Goal: Transaction & Acquisition: Purchase product/service

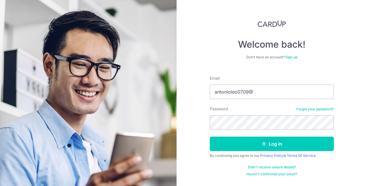
type input "[EMAIL_ADDRESS][DOMAIN_NAME]"
click at [210, 136] on button "Log in" at bounding box center [272, 143] width 124 height 14
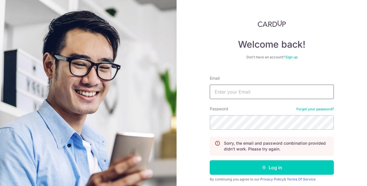
click at [246, 92] on input "Email" at bounding box center [272, 92] width 124 height 14
type input "[EMAIL_ADDRESS][DOMAIN_NAME]"
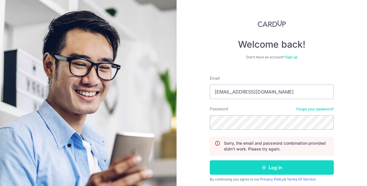
click at [280, 171] on button "Log in" at bounding box center [272, 167] width 124 height 14
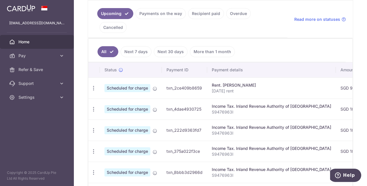
scroll to position [105, 0]
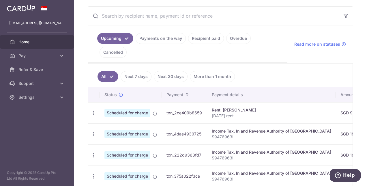
click at [205, 40] on link "Recipient paid" at bounding box center [206, 38] width 36 height 11
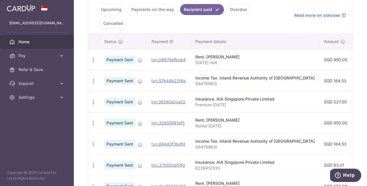
scroll to position [0, 0]
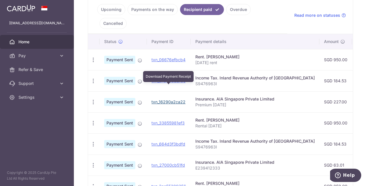
click at [167, 99] on link "txn_16290a2ca22" at bounding box center [168, 101] width 34 height 5
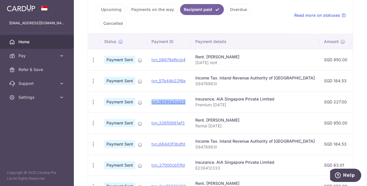
drag, startPoint x: 187, startPoint y: 88, endPoint x: 151, endPoint y: 88, distance: 35.8
click at [151, 91] on td "txn_16290a2ca22" at bounding box center [169, 101] width 44 height 21
copy link "txn_16290a2ca22"
click at [190, 72] on td "txn_57b44b22f6e" at bounding box center [169, 80] width 44 height 21
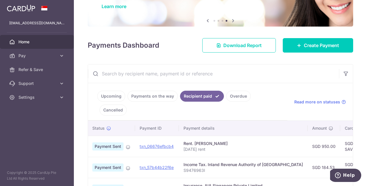
scroll to position [76, 0]
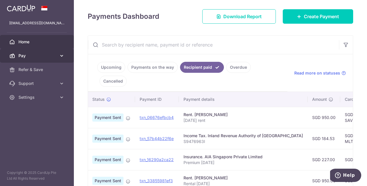
click at [34, 54] on span "Pay" at bounding box center [37, 56] width 38 height 6
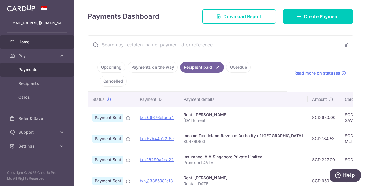
click at [31, 65] on link "Payments" at bounding box center [37, 70] width 74 height 14
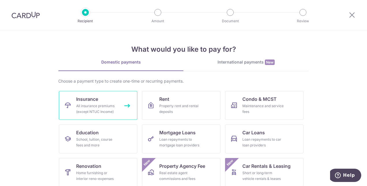
click at [95, 102] on link "Insurance All insurance premiums (except NTUC Income)" at bounding box center [98, 105] width 78 height 29
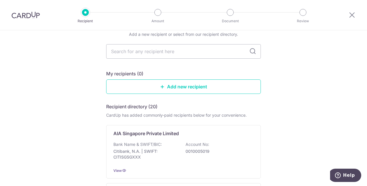
scroll to position [58, 0]
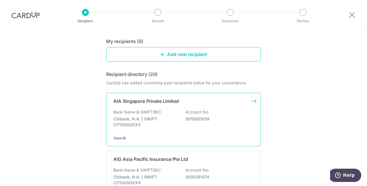
click at [167, 112] on div "Bank Name & SWIFT/BIC: Citibank, N.A. | SWIFT: CITISGSGXXX Account No: 00100050…" at bounding box center [183, 119] width 140 height 21
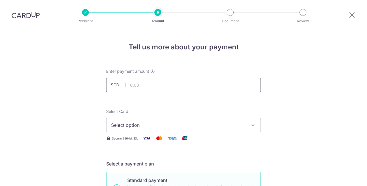
click at [163, 88] on input "text" at bounding box center [183, 85] width 155 height 14
type input "87.00"
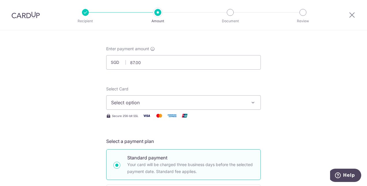
scroll to position [58, 0]
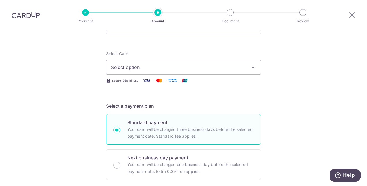
click at [250, 69] on icon "button" at bounding box center [253, 67] width 6 height 6
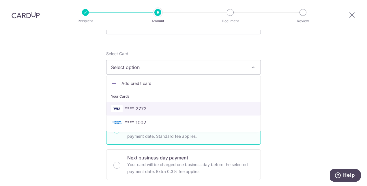
click at [147, 104] on link "**** 2772" at bounding box center [183, 109] width 154 height 14
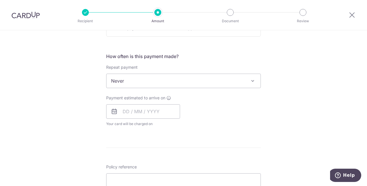
scroll to position [231, 0]
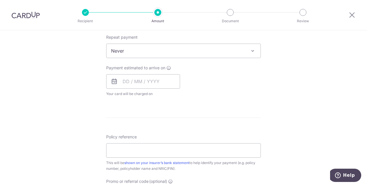
click at [174, 51] on span "Never" at bounding box center [183, 51] width 154 height 14
click at [122, 80] on input "text" at bounding box center [143, 81] width 74 height 14
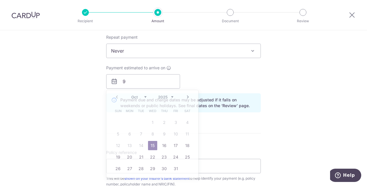
click at [209, 78] on div "Payment estimated to arrive on 9 Prev Next Oct Nov Dec 2025 2026 2027 2028 2029…" at bounding box center [184, 77] width 162 height 24
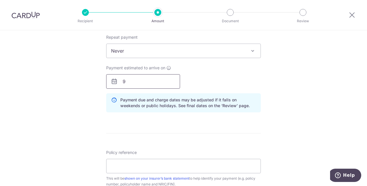
click at [107, 81] on input "9" at bounding box center [143, 81] width 74 height 14
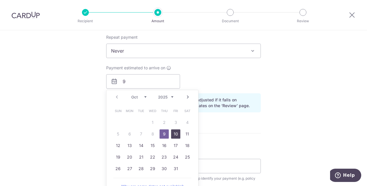
drag, startPoint x: 177, startPoint y: 136, endPoint x: 216, endPoint y: 76, distance: 71.5
click at [177, 136] on link "10" at bounding box center [175, 133] width 9 height 9
type input "10/10/2025"
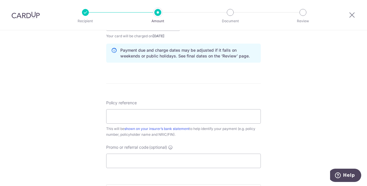
scroll to position [317, 0]
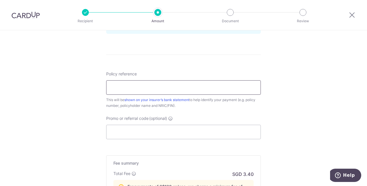
click at [145, 84] on input "Policy reference" at bounding box center [183, 87] width 155 height 14
click at [148, 78] on div "Policy reference This will be shown on your insurer’s bank statement to help id…" at bounding box center [183, 89] width 155 height 37
click at [148, 87] on input "Policy reference" at bounding box center [183, 87] width 155 height 14
type input "E239412333"
click at [159, 139] on form "Enter payment amount SGD 87.00 87.00 Select Card **** 2772 Add credit card Your…" at bounding box center [183, 3] width 155 height 504
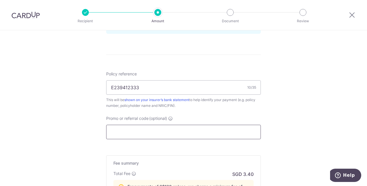
click at [157, 134] on input "Promo or referral code (optional)" at bounding box center [183, 132] width 155 height 14
paste input "OFF225"
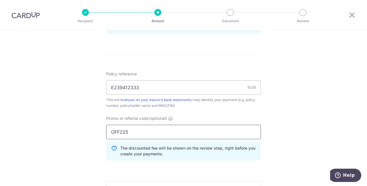
type input "OFF225"
click at [344, 125] on div "Tell us more about your payment Enter payment amount SGD 87.00 87.00 Select Car…" at bounding box center [183, 10] width 367 height 595
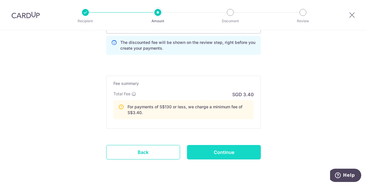
scroll to position [433, 0]
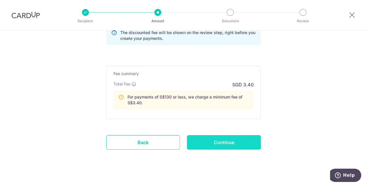
click at [213, 143] on input "Continue" at bounding box center [224, 142] width 74 height 14
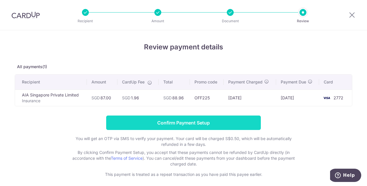
click at [177, 119] on input "Confirm Payment Setup" at bounding box center [183, 122] width 155 height 14
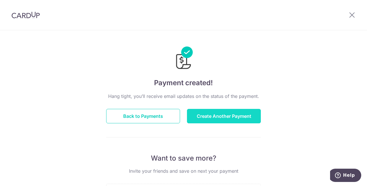
click at [218, 115] on button "Create Another Payment" at bounding box center [224, 116] width 74 height 14
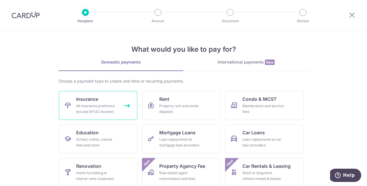
click at [92, 110] on div "All insurance premiums (except NTUC Income)" at bounding box center [97, 109] width 42 height 12
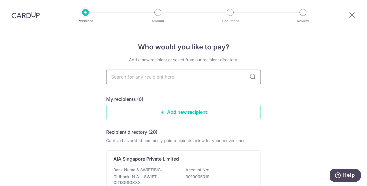
click at [164, 76] on input "text" at bounding box center [183, 77] width 155 height 14
click at [166, 110] on link "Add new recipient" at bounding box center [183, 112] width 155 height 14
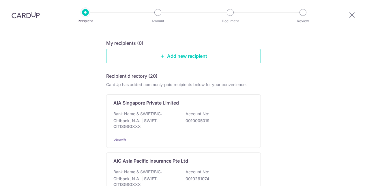
scroll to position [58, 0]
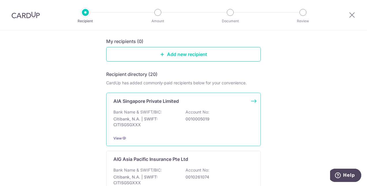
click at [134, 112] on p "Bank Name & SWIFT/BIC:" at bounding box center [137, 112] width 48 height 6
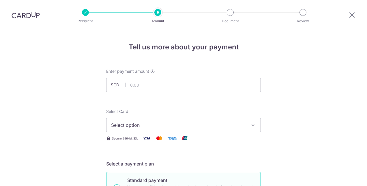
click at [165, 91] on input "text" at bounding box center [183, 85] width 155 height 14
type input "8"
type input "87.00"
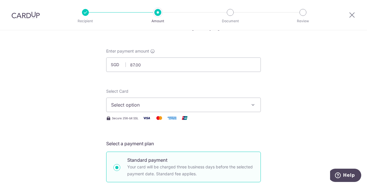
scroll to position [29, 0]
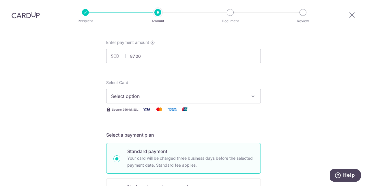
click at [250, 94] on icon "button" at bounding box center [253, 96] width 6 height 6
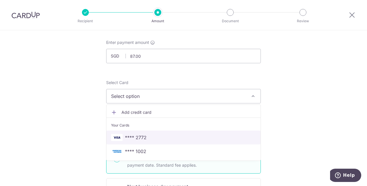
click at [139, 134] on span "**** 2772" at bounding box center [136, 137] width 22 height 7
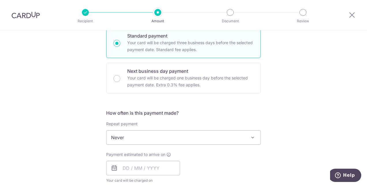
scroll to position [173, 0]
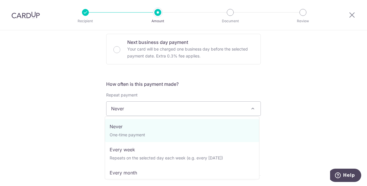
click at [159, 106] on span "Never" at bounding box center [183, 109] width 154 height 14
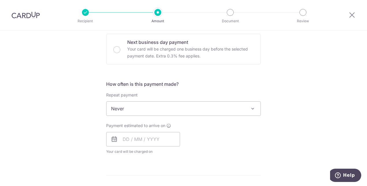
click at [55, 97] on div "Tell us more about your payment Enter payment amount SGD 87.00 87.00 Select Car…" at bounding box center [183, 129] width 367 height 545
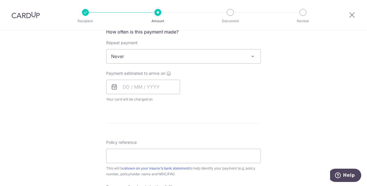
scroll to position [231, 0]
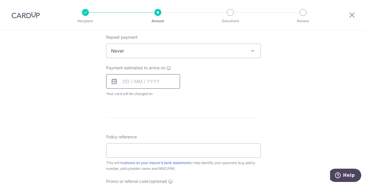
click at [122, 78] on input "text" at bounding box center [143, 81] width 74 height 14
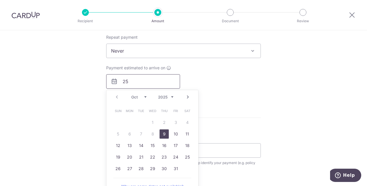
type input "2"
type input "30"
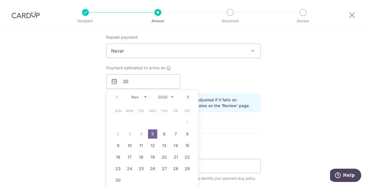
click at [145, 95] on select "Nov Dec" at bounding box center [138, 97] width 15 height 5
click at [113, 95] on div "Prev Next Nov Dec 2025 2026 2027 2028 2029 2030 2031 2032 2033 2034 2035" at bounding box center [152, 97] width 92 height 14
click at [119, 95] on div "Prev Next Nov Dec 2025 2026 2027 2028 2029 2030 2031 2032 2033 2034 2035" at bounding box center [152, 97] width 92 height 14
click at [114, 96] on div "Prev Next Nov Dec 2025 2026 2027 2028 2029 2030 2031 2032 2033 2034 2035" at bounding box center [152, 97] width 92 height 14
click at [142, 96] on select "Nov Dec" at bounding box center [138, 97] width 15 height 5
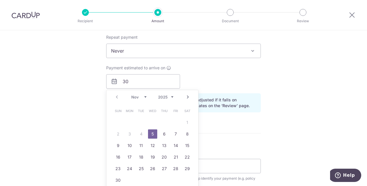
drag, startPoint x: 102, startPoint y: 92, endPoint x: 88, endPoint y: 82, distance: 17.8
click at [102, 92] on div "Tell us more about your payment Enter payment amount SGD 87.00 87.00 Select Car…" at bounding box center [183, 80] width 367 height 561
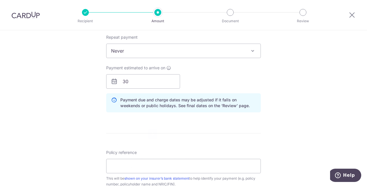
click at [87, 81] on div "Tell us more about your payment Enter payment amount SGD 87.00 87.00 Select Car…" at bounding box center [183, 80] width 367 height 561
click at [148, 80] on input "30" at bounding box center [143, 81] width 74 height 14
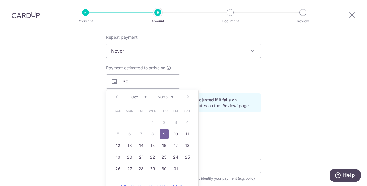
click at [248, 79] on div "Payment estimated to arrive on 30 Prev Next Oct Nov Dec 2025 2026 2027 2028 202…" at bounding box center [184, 77] width 162 height 24
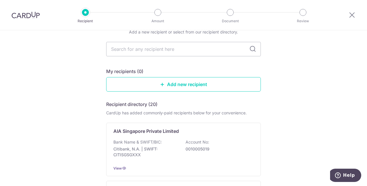
scroll to position [87, 0]
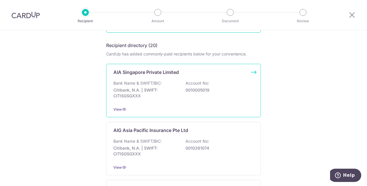
click at [164, 88] on p "Citibank, N.A. | SWIFT: CITISGSGXXX" at bounding box center [145, 93] width 65 height 12
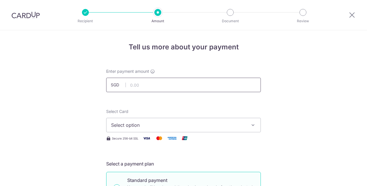
click at [140, 82] on input "text" at bounding box center [183, 85] width 155 height 14
type input "87.00"
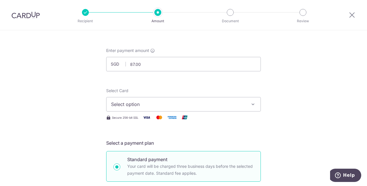
scroll to position [58, 0]
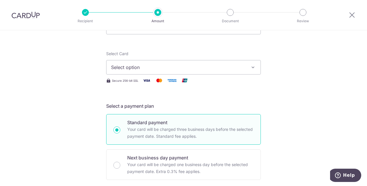
click at [252, 69] on icon "button" at bounding box center [253, 67] width 6 height 6
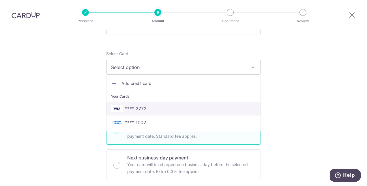
click at [138, 107] on span "**** 2772" at bounding box center [136, 108] width 22 height 7
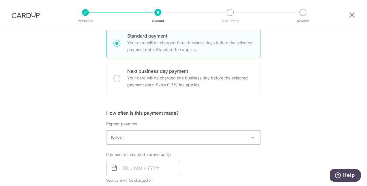
scroll to position [202, 0]
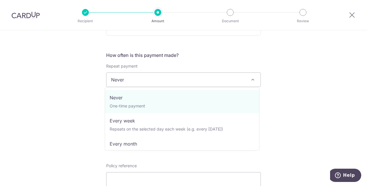
click at [254, 77] on span at bounding box center [252, 79] width 7 height 7
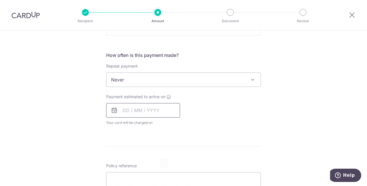
click at [126, 110] on input "text" at bounding box center [143, 110] width 74 height 14
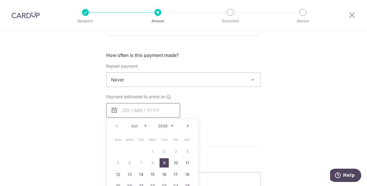
scroll to position [231, 0]
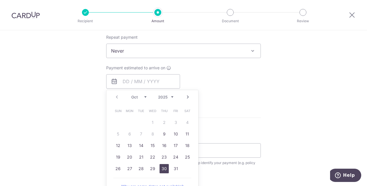
click at [162, 169] on link "30" at bounding box center [164, 168] width 9 height 9
type input "[DATE]"
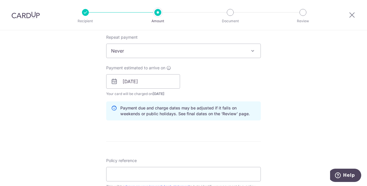
drag, startPoint x: 229, startPoint y: 76, endPoint x: 262, endPoint y: 75, distance: 33.8
click at [229, 76] on div "Payment estimated to arrive on [DATE] Prev Next Oct Nov [DATE] 2026 2027 2028 2…" at bounding box center [184, 81] width 162 height 32
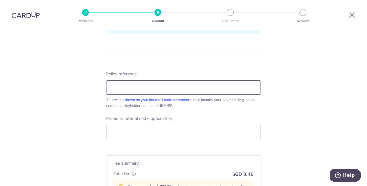
click at [140, 80] on input "Policy reference" at bounding box center [183, 87] width 155 height 14
type input "E239412333"
click at [179, 136] on input "Promo or referral code (optional)" at bounding box center [183, 132] width 155 height 14
paste input "REC185"
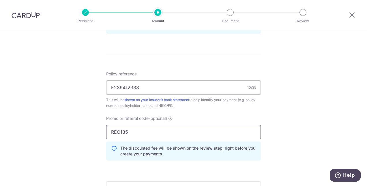
type input "REC185"
click at [301, 110] on div "Tell us more about your payment Enter payment amount SGD 87.00 87.00 Select Car…" at bounding box center [183, 10] width 367 height 595
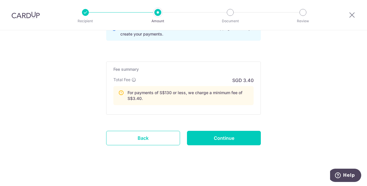
scroll to position [438, 0]
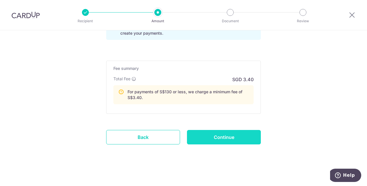
click at [228, 138] on input "Continue" at bounding box center [224, 137] width 74 height 14
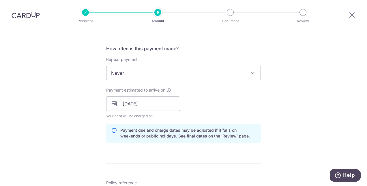
scroll to position [197, 0]
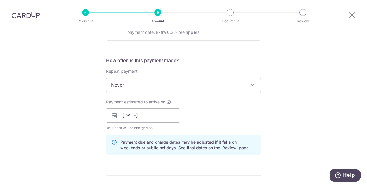
click at [213, 84] on span "Never" at bounding box center [183, 85] width 154 height 14
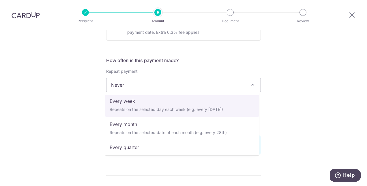
scroll to position [58, 0]
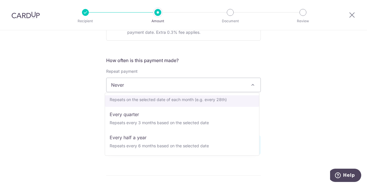
select select "3"
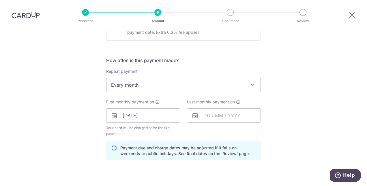
click at [73, 94] on div "Tell us more about your payment Enter payment amount SGD 87.00 87.00 Select Car…" at bounding box center [183, 138] width 367 height 609
click at [156, 116] on input "[DATE]" at bounding box center [143, 115] width 74 height 14
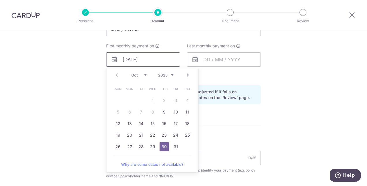
scroll to position [254, 0]
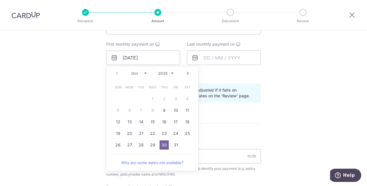
click at [163, 146] on link "30" at bounding box center [164, 144] width 9 height 9
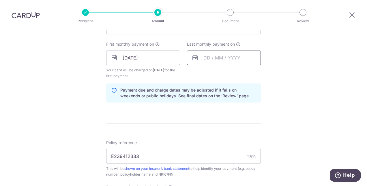
click at [204, 59] on input "text" at bounding box center [224, 57] width 74 height 14
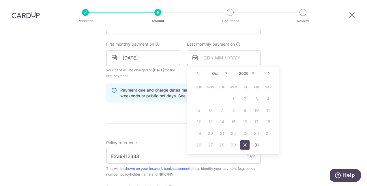
click at [244, 144] on link "30" at bounding box center [244, 144] width 9 height 9
type input "[DATE]"
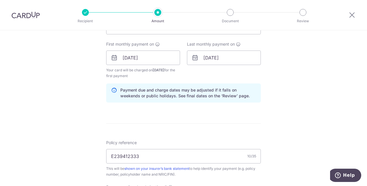
click at [296, 66] on div "Tell us more about your payment Enter payment amount SGD 87.00 87.00 Select Car…" at bounding box center [183, 80] width 367 height 609
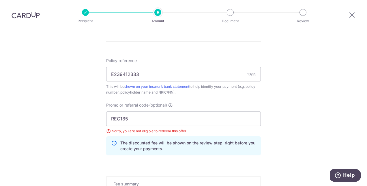
scroll to position [370, 0]
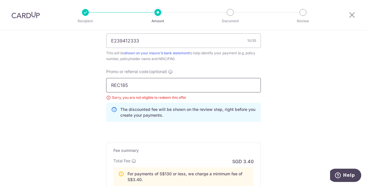
click at [134, 88] on input "REC185" at bounding box center [183, 85] width 155 height 14
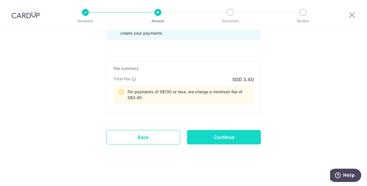
click at [228, 136] on input "Continue" at bounding box center [224, 137] width 74 height 14
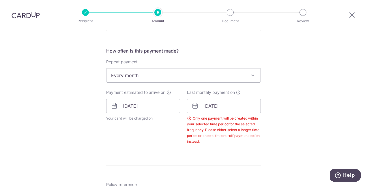
scroll to position [204, 0]
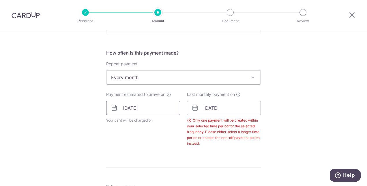
click at [138, 106] on input "[DATE]" at bounding box center [143, 108] width 74 height 14
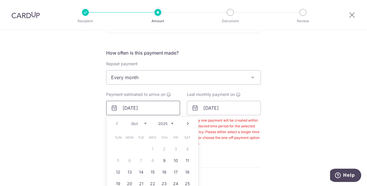
scroll to position [233, 0]
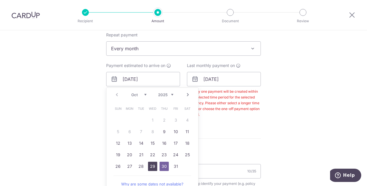
click at [153, 164] on link "29" at bounding box center [152, 166] width 9 height 9
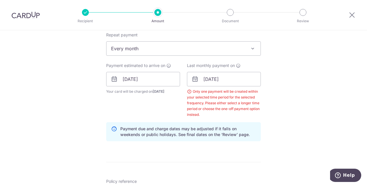
click at [292, 88] on div "Tell us more about your payment Enter payment amount SGD 87.00 87.00 Select Car…" at bounding box center [183, 106] width 367 height 618
click at [134, 81] on input "29/10/2025" at bounding box center [143, 79] width 74 height 14
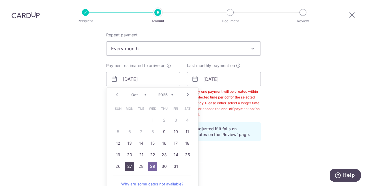
click at [127, 167] on link "27" at bounding box center [129, 166] width 9 height 9
type input "27/10/2025"
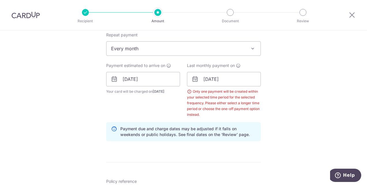
click at [285, 104] on div "Tell us more about your payment Enter payment amount SGD 87.00 87.00 Select Car…" at bounding box center [183, 106] width 367 height 618
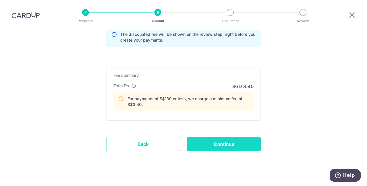
scroll to position [461, 0]
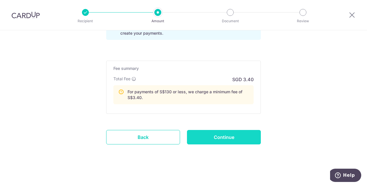
click at [227, 140] on input "Continue" at bounding box center [224, 137] width 74 height 14
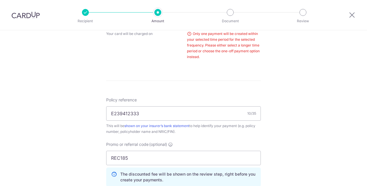
scroll to position [204, 0]
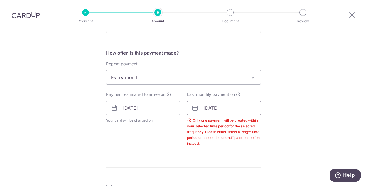
click at [232, 113] on input "[DATE]" at bounding box center [224, 108] width 74 height 14
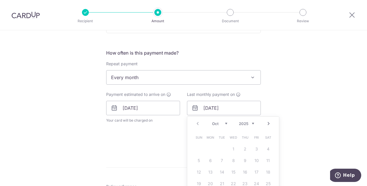
click at [267, 123] on link "Next" at bounding box center [268, 123] width 7 height 7
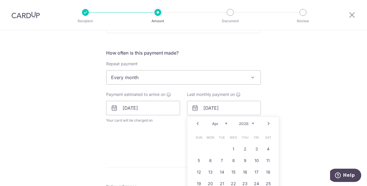
click at [267, 123] on link "Next" at bounding box center [268, 123] width 7 height 7
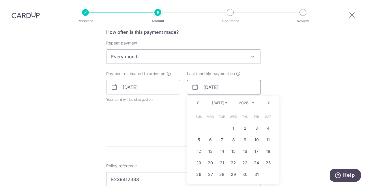
scroll to position [233, 0]
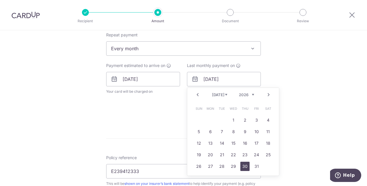
click at [243, 164] on link "30" at bounding box center [244, 166] width 9 height 9
type input "[DATE]"
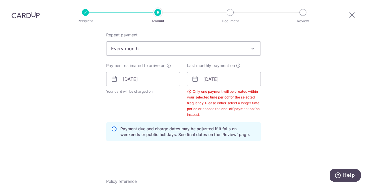
click at [287, 100] on div "Tell us more about your payment Enter payment amount SGD 87.00 87.00 Select Car…" at bounding box center [183, 106] width 367 height 618
click at [157, 80] on input "[DATE]" at bounding box center [143, 79] width 74 height 14
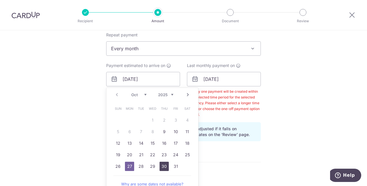
click at [162, 167] on link "30" at bounding box center [164, 166] width 9 height 9
type input "30/10/2025"
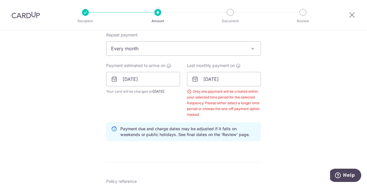
click at [293, 102] on div "Tell us more about your payment Enter payment amount SGD 87.00 87.00 Select Car…" at bounding box center [183, 106] width 367 height 618
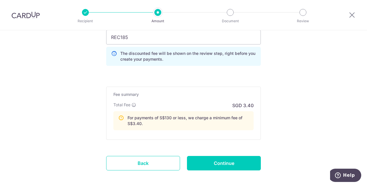
scroll to position [461, 0]
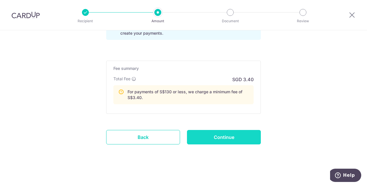
click at [227, 137] on input "Continue" at bounding box center [224, 137] width 74 height 14
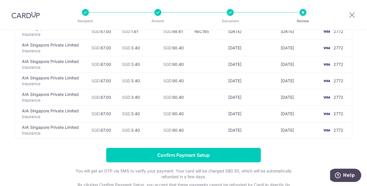
scroll to position [162, 0]
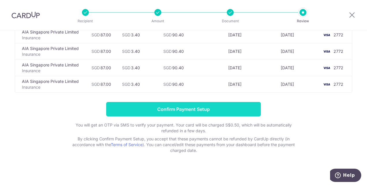
click at [190, 105] on input "Confirm Payment Setup" at bounding box center [183, 109] width 155 height 14
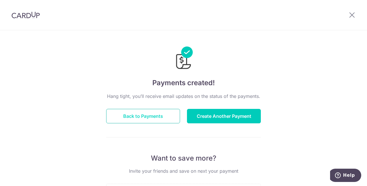
click at [159, 115] on button "Back to Payments" at bounding box center [143, 116] width 74 height 14
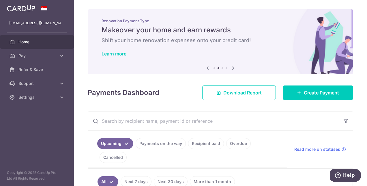
click at [199, 138] on link "Recipient paid" at bounding box center [206, 143] width 36 height 11
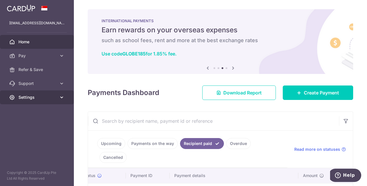
click at [55, 97] on span "Settings" at bounding box center [37, 97] width 38 height 6
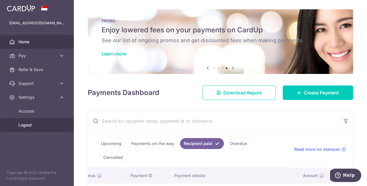
click at [29, 124] on span "Logout" at bounding box center [37, 125] width 38 height 6
